Goal: Task Accomplishment & Management: Manage account settings

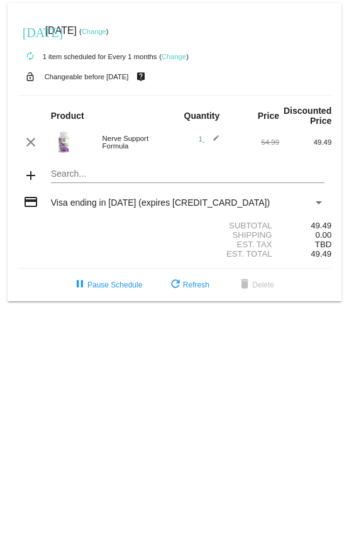
click at [179, 58] on link "Change" at bounding box center [174, 57] width 25 height 8
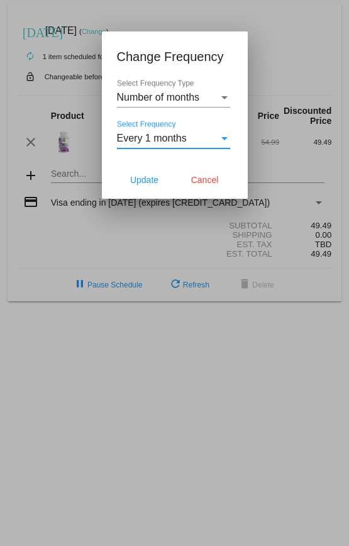
click at [226, 137] on div "Select Frequency" at bounding box center [224, 138] width 6 height 3
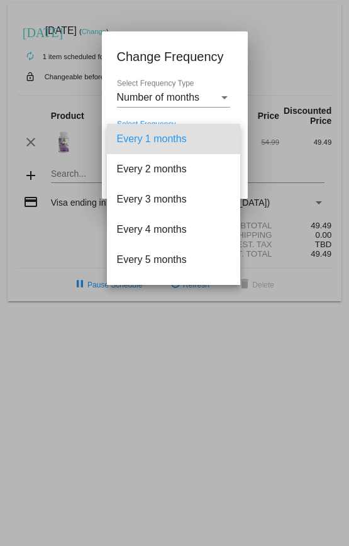
click at [209, 145] on span "Every 1 months" at bounding box center [173, 139] width 113 height 30
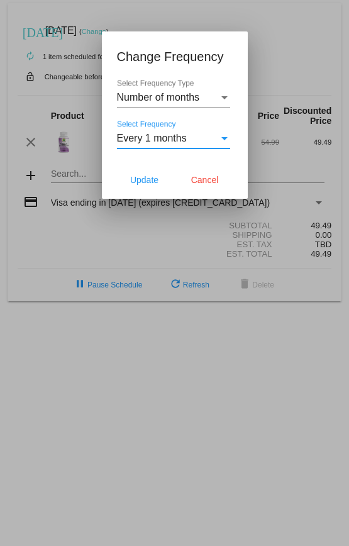
click at [226, 97] on div "Select Frequency Type" at bounding box center [224, 97] width 6 height 3
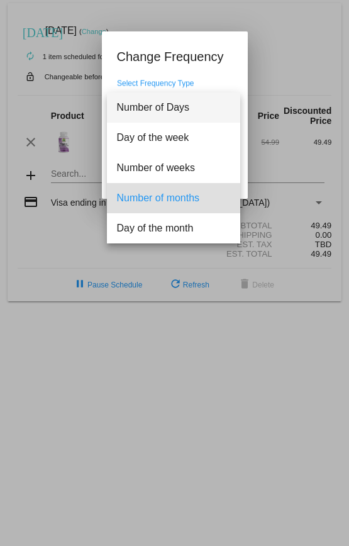
click at [226, 97] on span "Number of Days" at bounding box center [173, 107] width 113 height 30
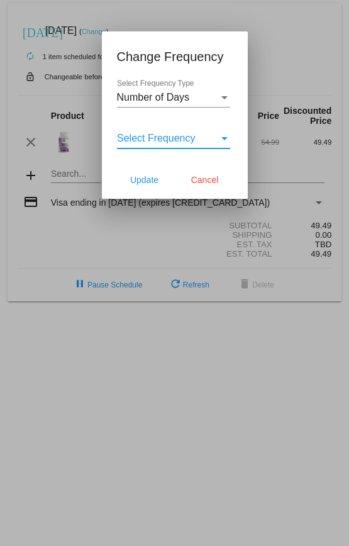
click at [162, 141] on span "Select Frequency" at bounding box center [156, 138] width 79 height 11
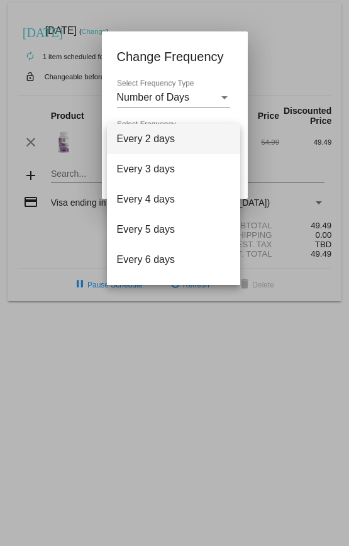
click at [207, 40] on div at bounding box center [174, 273] width 349 height 546
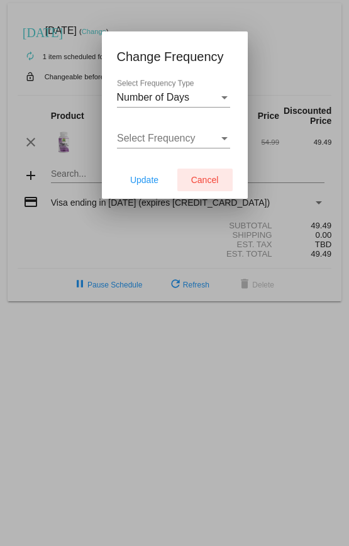
click at [202, 182] on span "Cancel" at bounding box center [205, 180] width 28 height 10
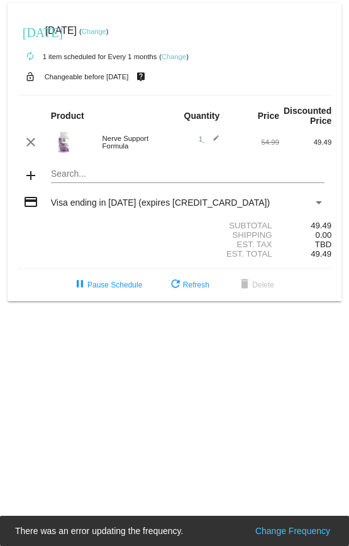
click at [106, 31] on link "Change" at bounding box center [94, 32] width 25 height 8
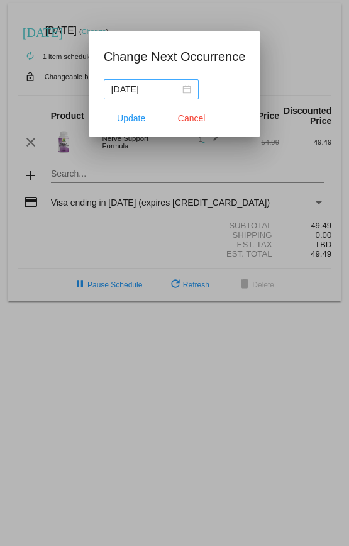
click at [168, 88] on div "[DATE]" at bounding box center [151, 89] width 80 height 14
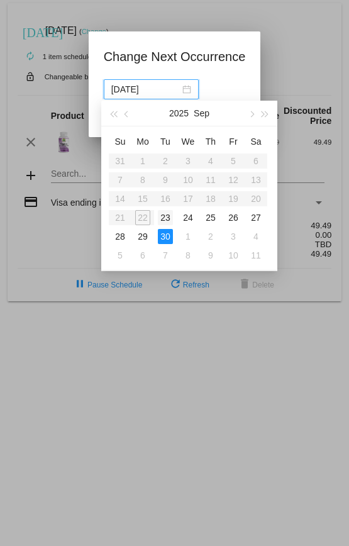
click at [162, 222] on div "23" at bounding box center [165, 217] width 15 height 15
type input "[DATE]"
